Goal: Transaction & Acquisition: Download file/media

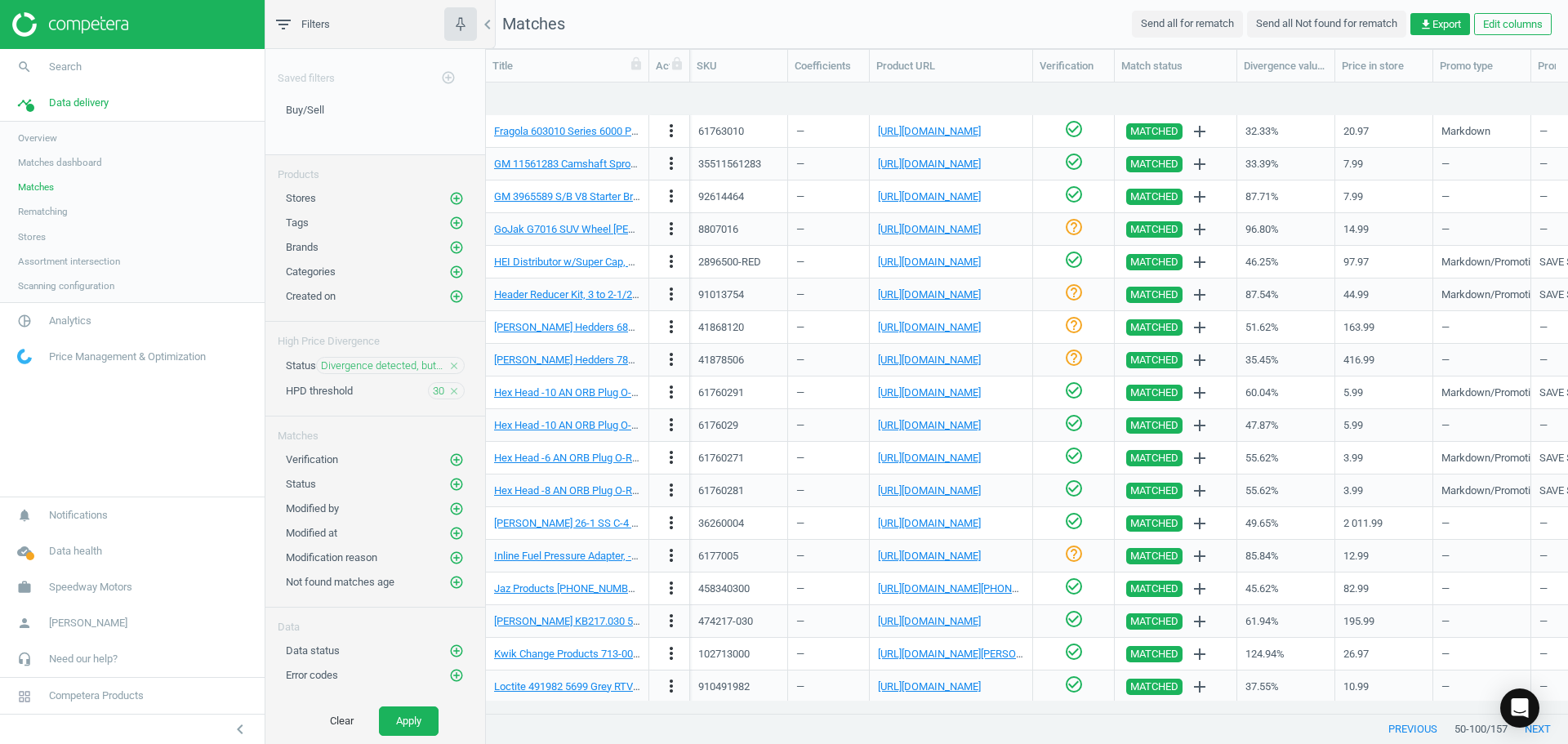
scroll to position [606, 1070]
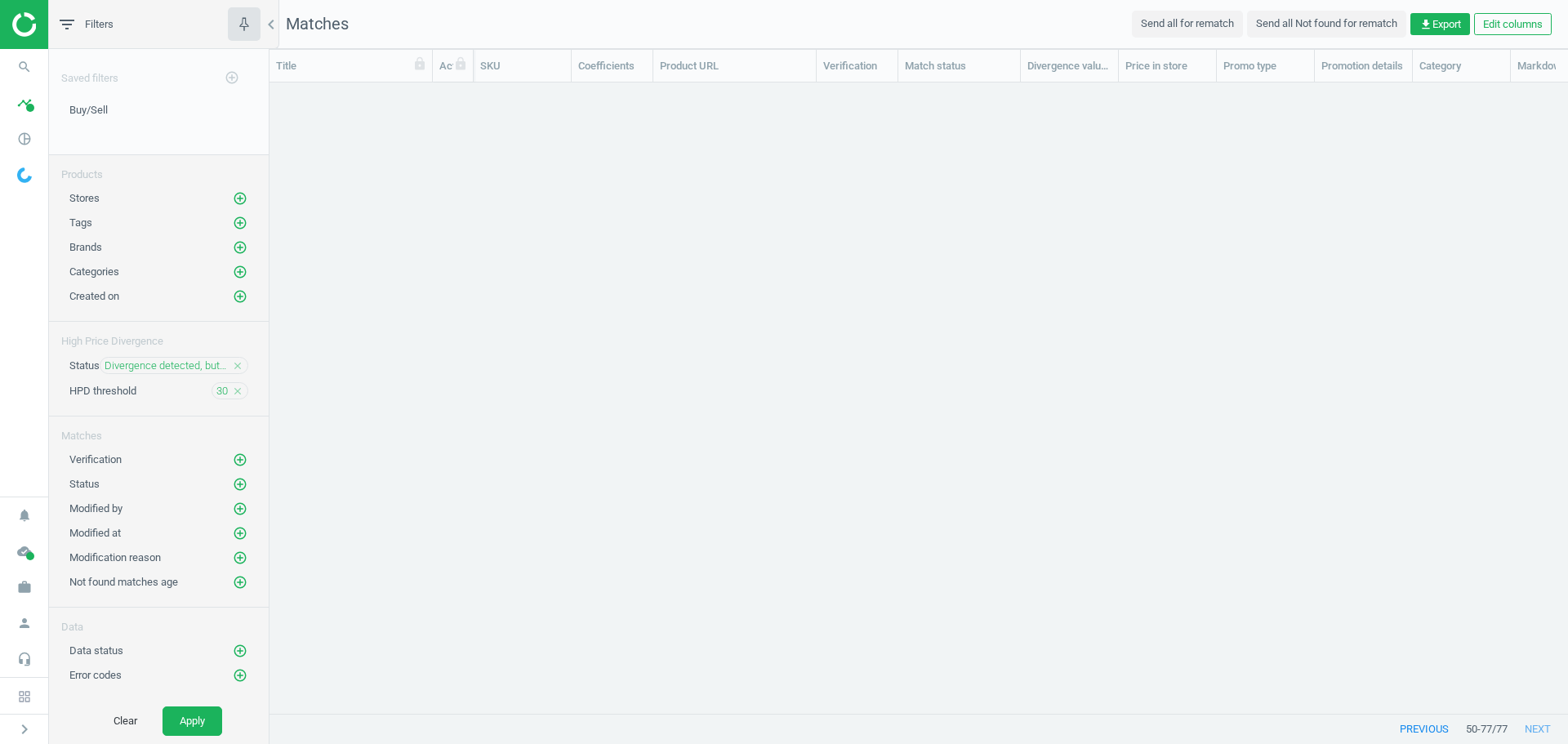
scroll to position [606, 1286]
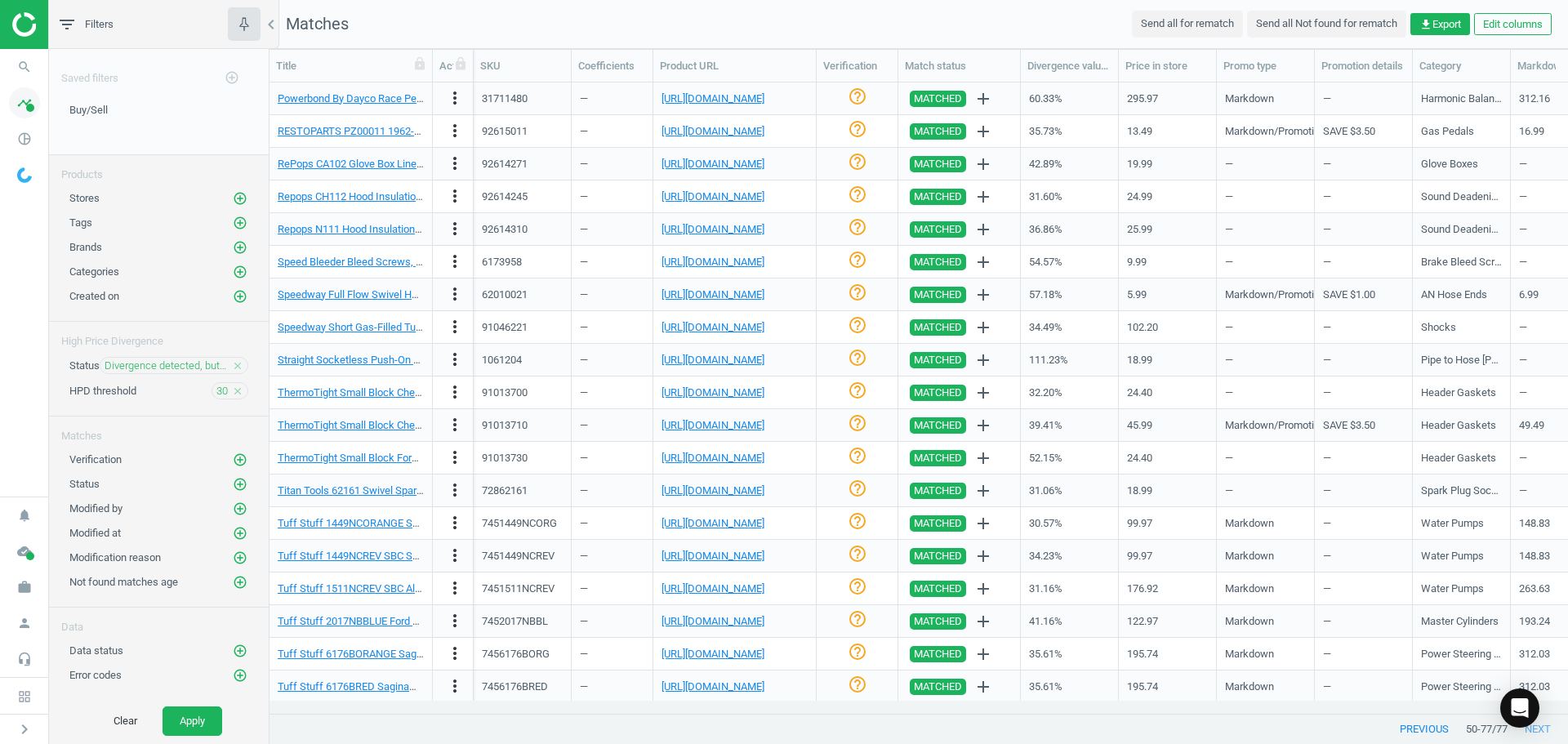
click at [22, 109] on icon "timeline" at bounding box center [25, 102] width 31 height 31
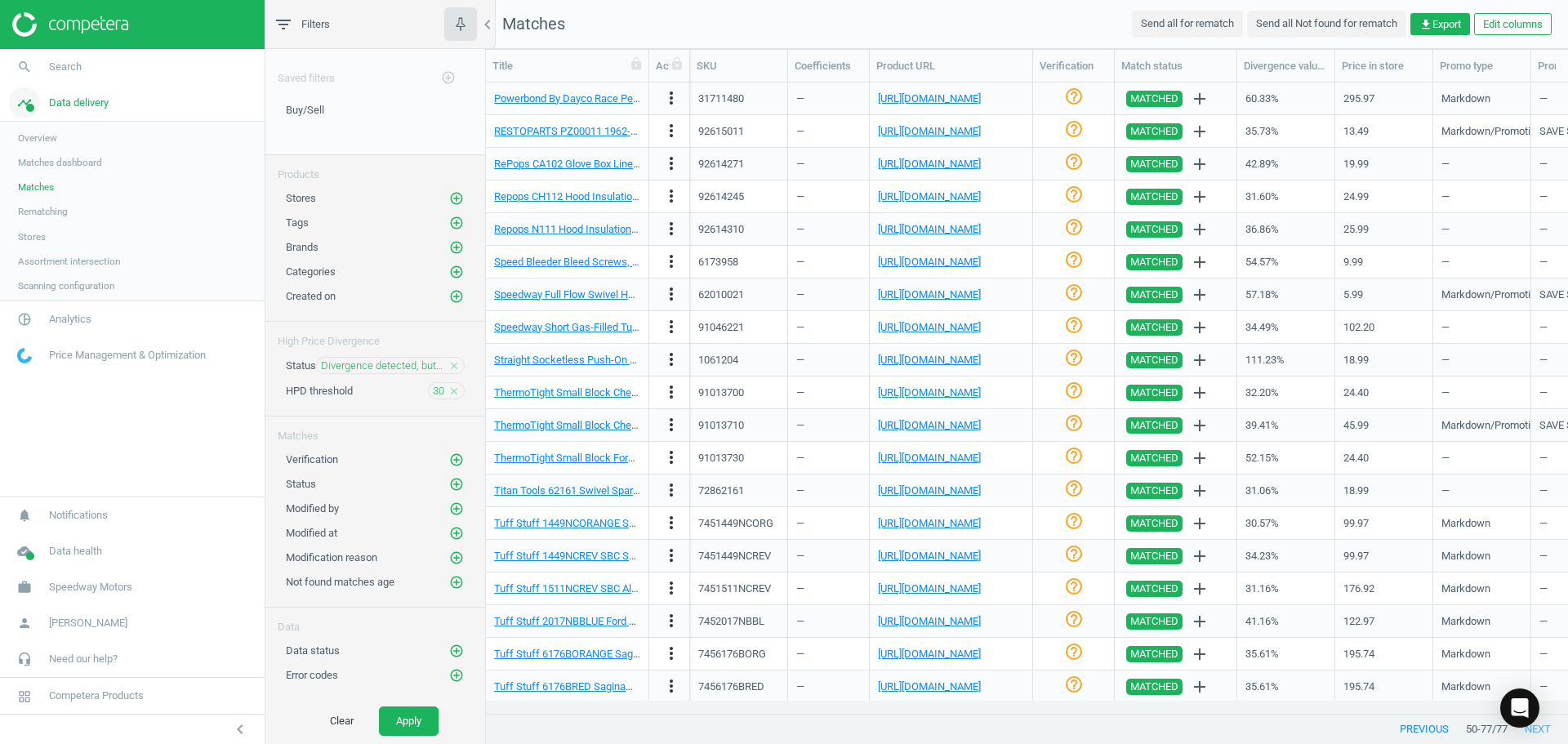
scroll to position [606, 1070]
click at [81, 322] on span "Analytics" at bounding box center [70, 321] width 42 height 15
click at [42, 194] on span "Products" at bounding box center [38, 199] width 38 height 13
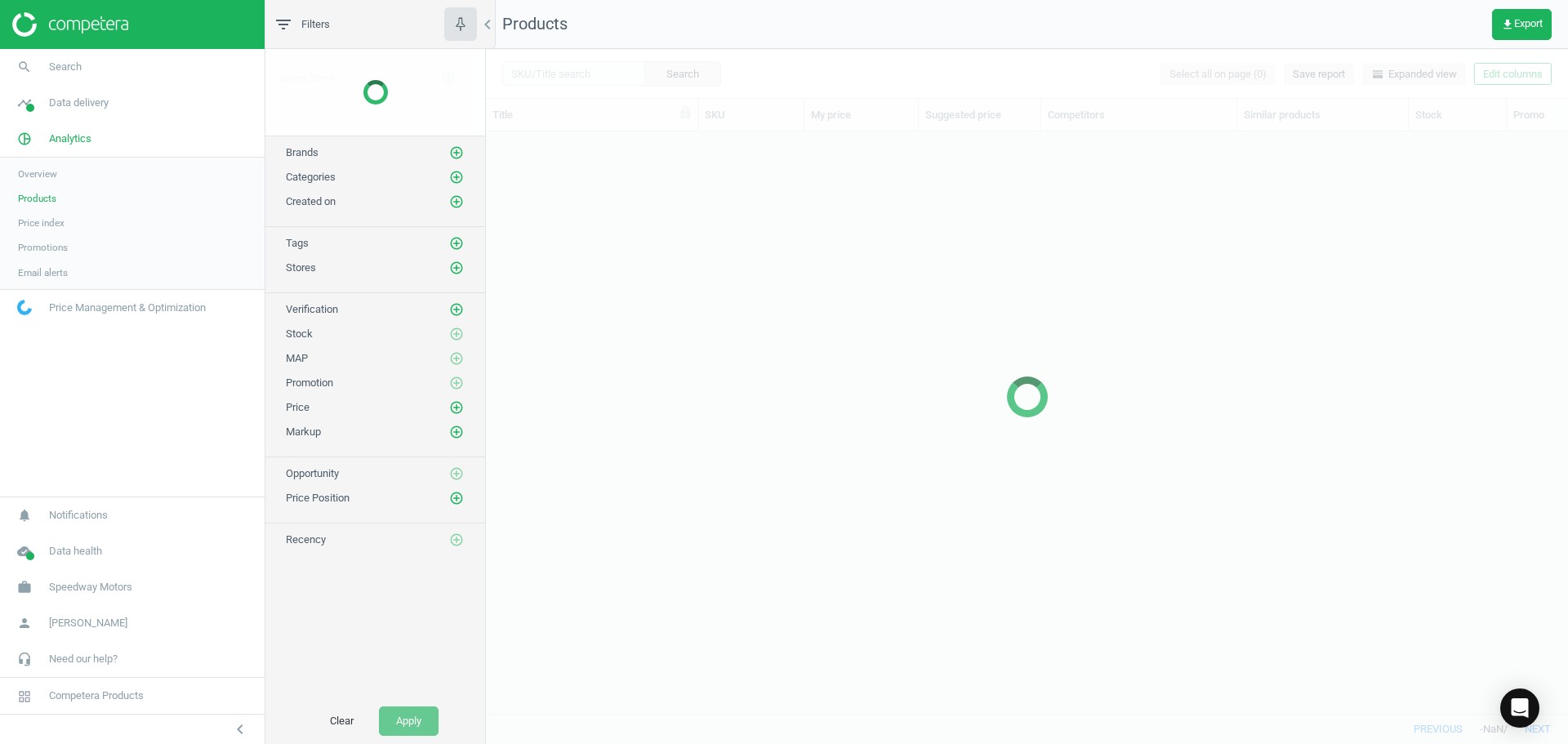
scroll to position [557, 1070]
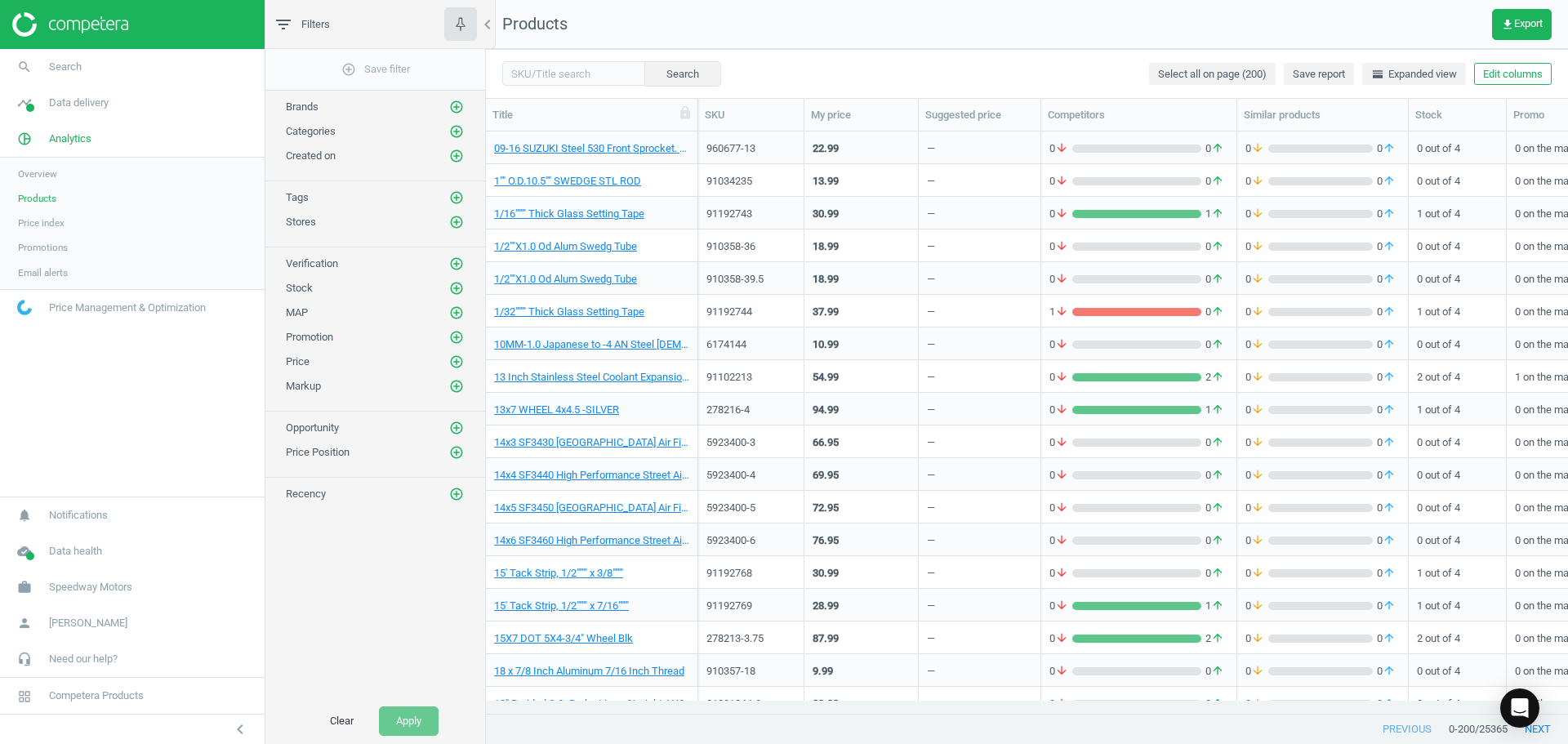
click at [123, 383] on nav "search Search timeline Data delivery Overview Matches dashboard Matches Rematch…" at bounding box center [132, 273] width 265 height 447
click at [1502, 29] on icon "get_app" at bounding box center [1508, 25] width 13 height 13
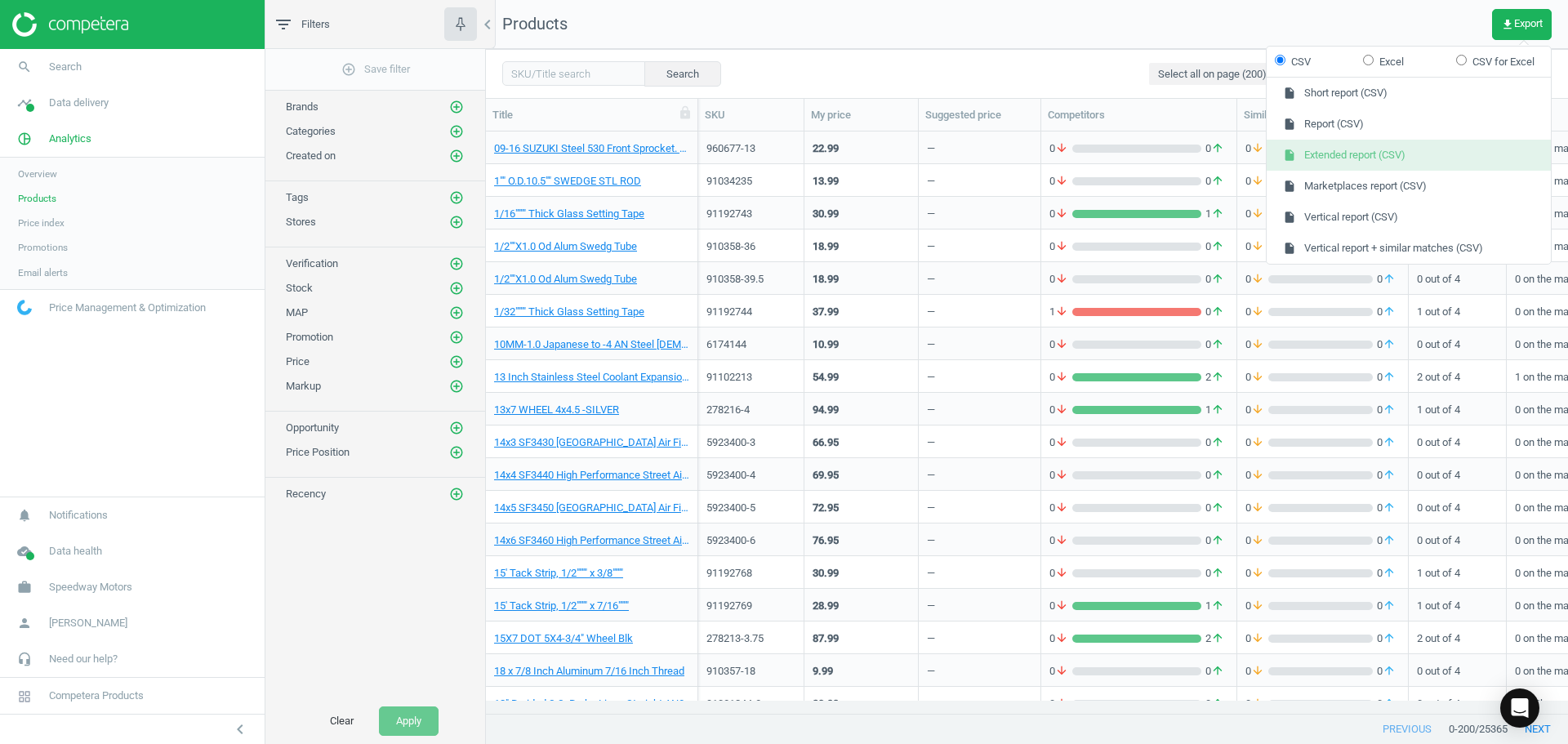
click at [1372, 152] on button "insert_drive_file Extended report (CSV)" at bounding box center [1409, 156] width 285 height 31
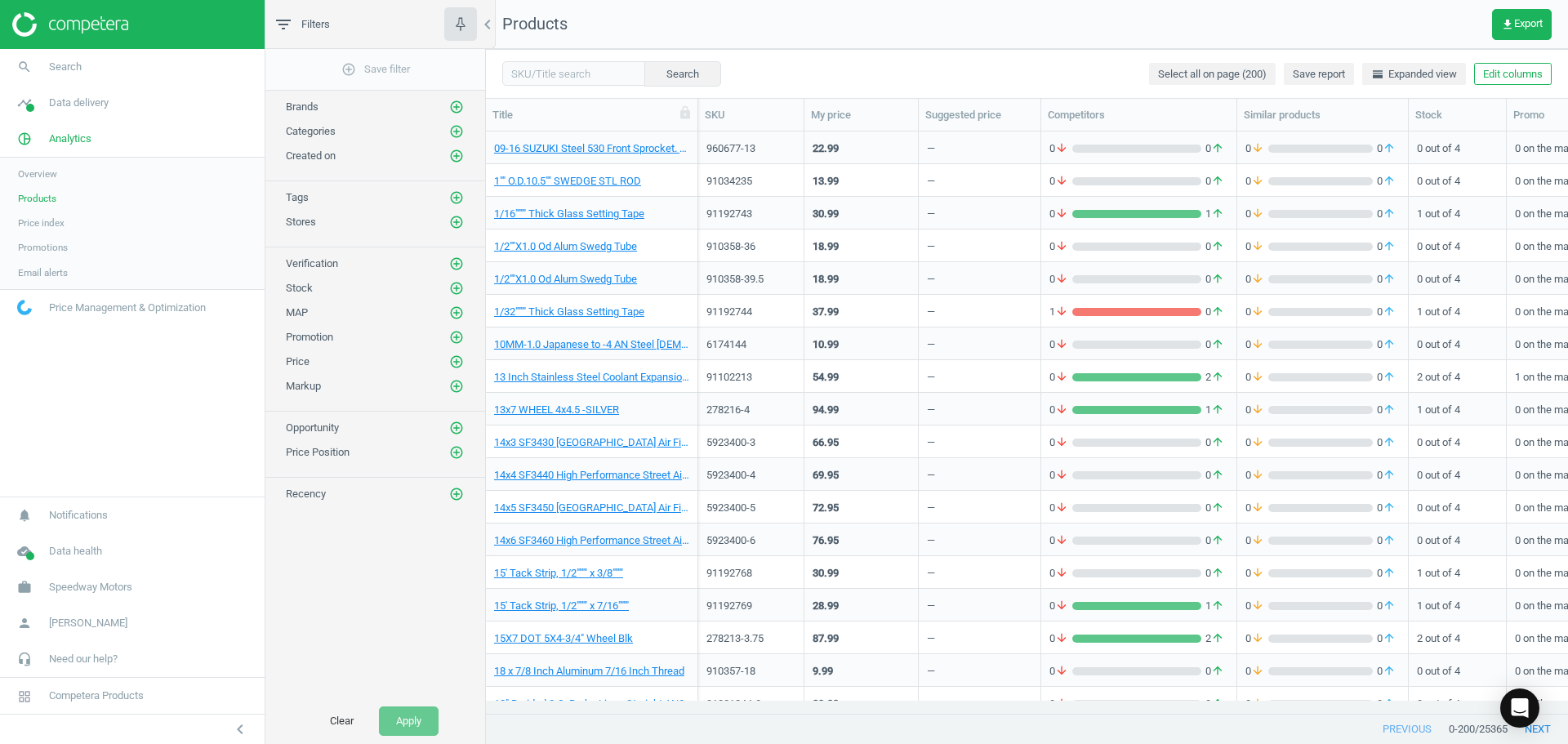
drag, startPoint x: 113, startPoint y: 383, endPoint x: 128, endPoint y: 380, distance: 15.3
click at [113, 383] on nav "search Search timeline Data delivery Overview Matches dashboard Matches Rematch…" at bounding box center [132, 273] width 265 height 447
click at [968, 21] on nav "Products get_app Export" at bounding box center [1027, 25] width 1082 height 49
click at [1522, 25] on span "get_app Export" at bounding box center [1522, 25] width 42 height 13
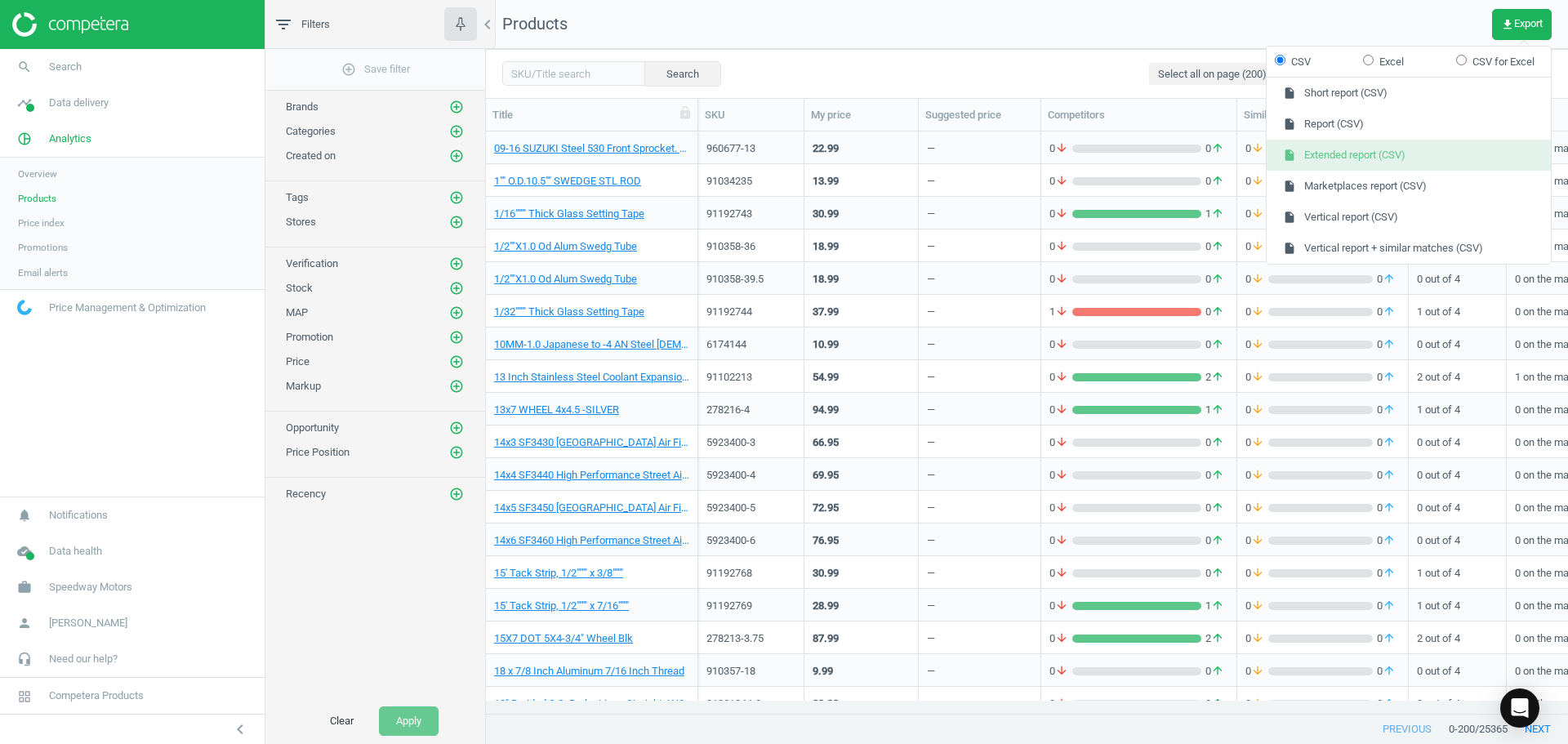
click at [1365, 163] on button "insert_drive_file Extended report (CSV)" at bounding box center [1409, 156] width 285 height 31
